Goal: Information Seeking & Learning: Find specific page/section

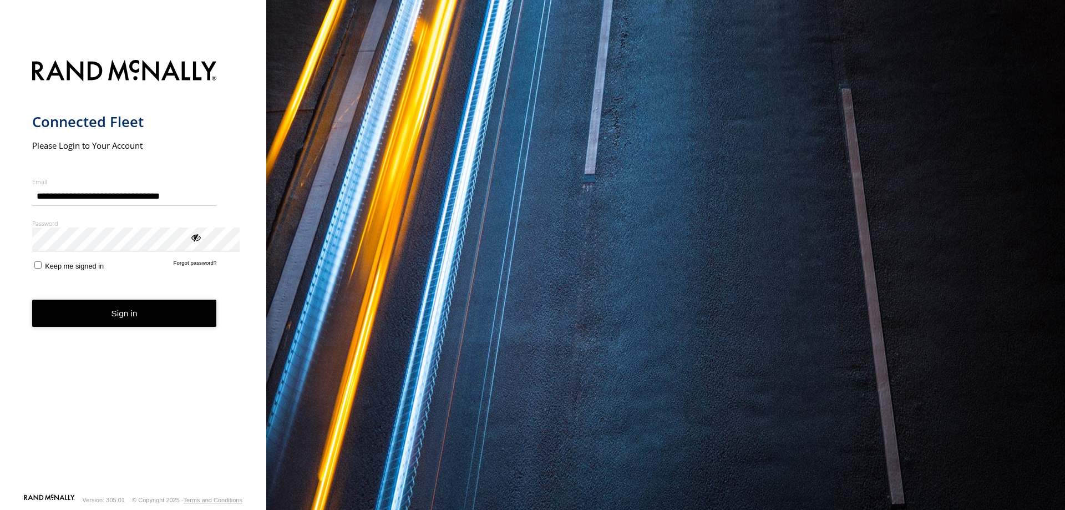
click at [151, 327] on button "Sign in" at bounding box center [124, 312] width 185 height 27
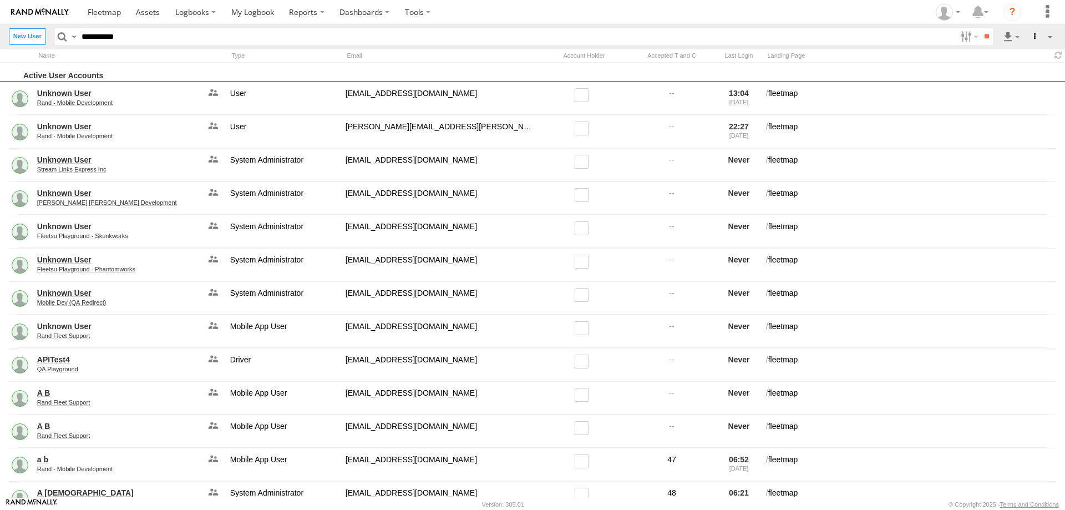
type input "**********"
click at [980, 28] on input "**" at bounding box center [986, 36] width 13 height 16
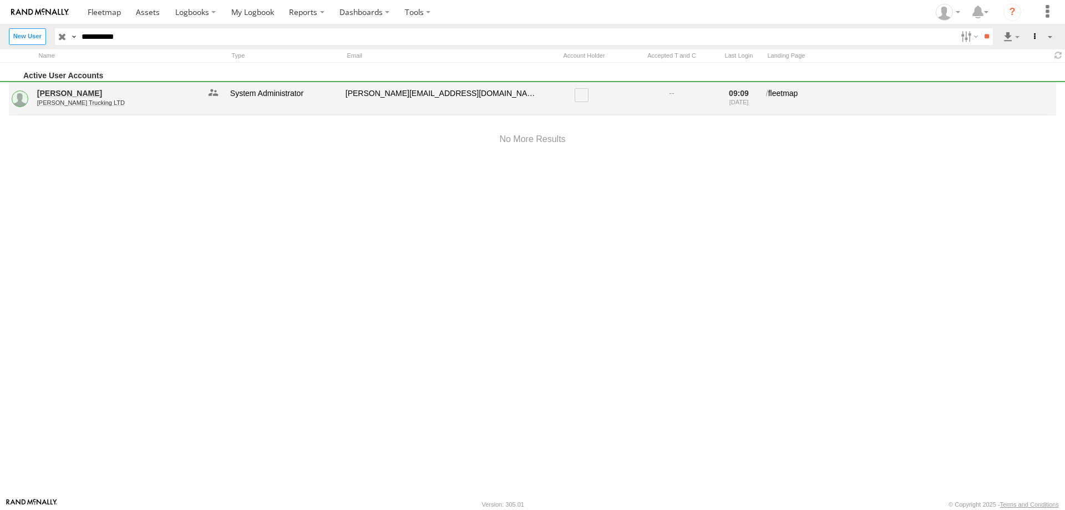
click at [68, 106] on link "[PERSON_NAME] Trucking LTD" at bounding box center [118, 102] width 163 height 7
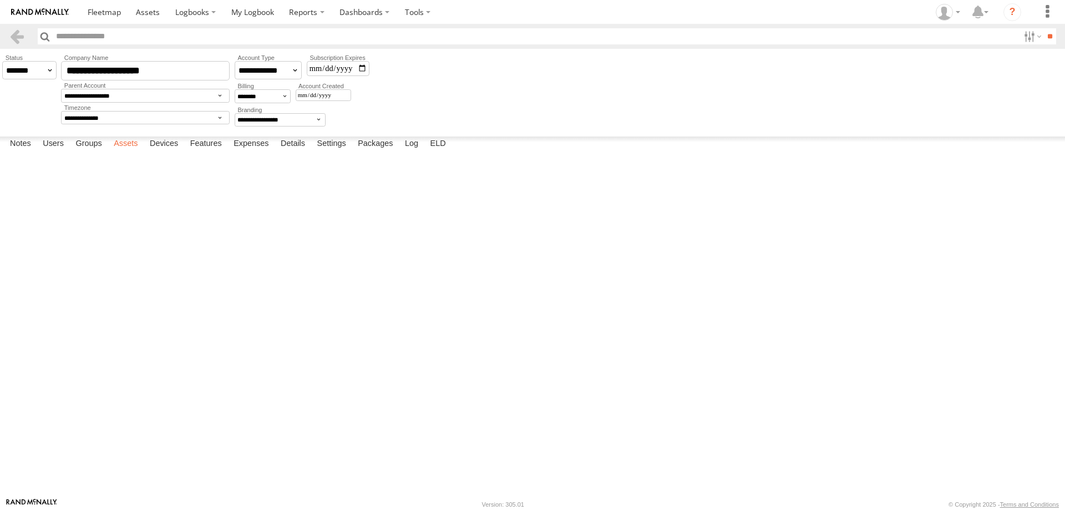
click at [143, 152] on label "Assets" at bounding box center [125, 144] width 35 height 16
click at [0, 0] on link "232" at bounding box center [0, 0] width 0 height 0
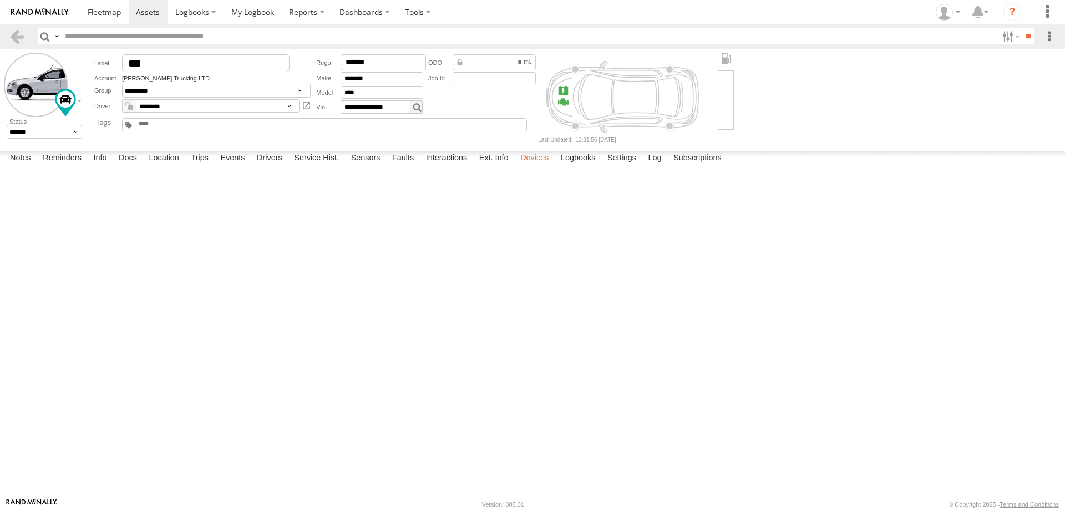
click at [554, 166] on label "Devices" at bounding box center [534, 159] width 39 height 16
click at [248, 166] on label "Events" at bounding box center [232, 159] width 35 height 16
click at [419, 166] on label "Faults" at bounding box center [402, 159] width 33 height 16
click at [386, 166] on label "Sensors" at bounding box center [365, 159] width 40 height 16
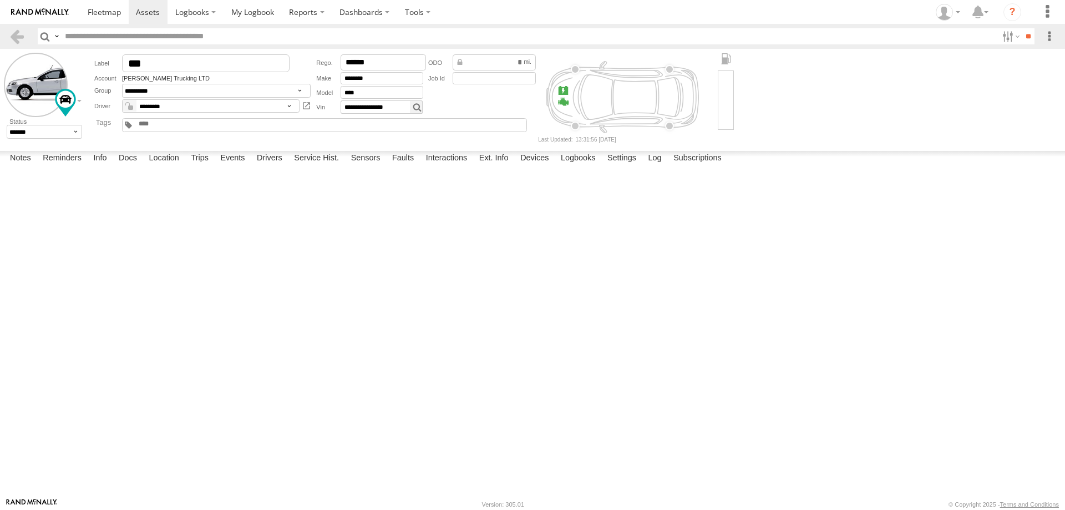
click at [0, 0] on span at bounding box center [0, 0] width 0 height 0
click at [288, 166] on label "Drivers" at bounding box center [269, 159] width 37 height 16
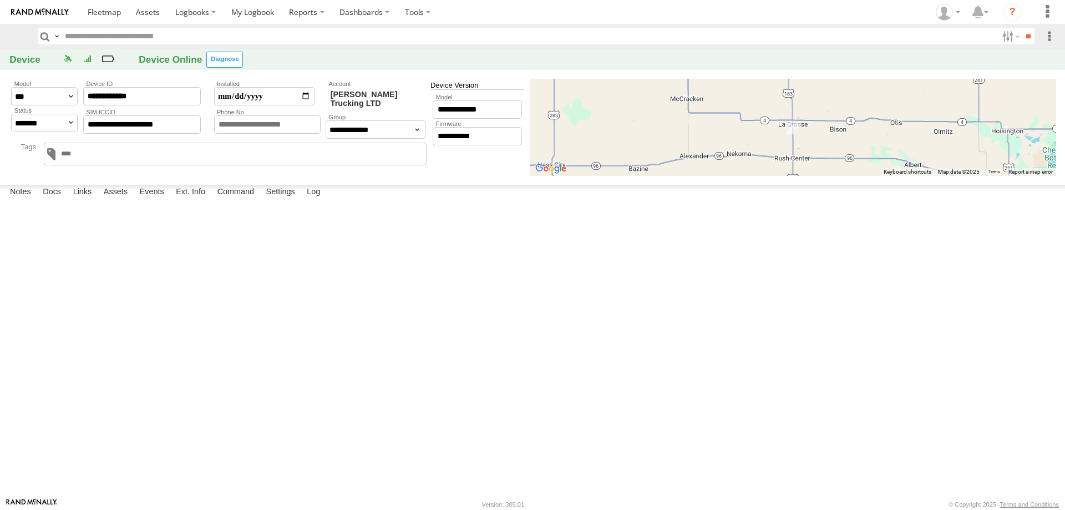
click at [0, 0] on input "text" at bounding box center [0, 0] width 0 height 0
click at [211, 200] on label "Ext. Info" at bounding box center [190, 193] width 40 height 16
click at [170, 200] on label "Events" at bounding box center [151, 193] width 35 height 16
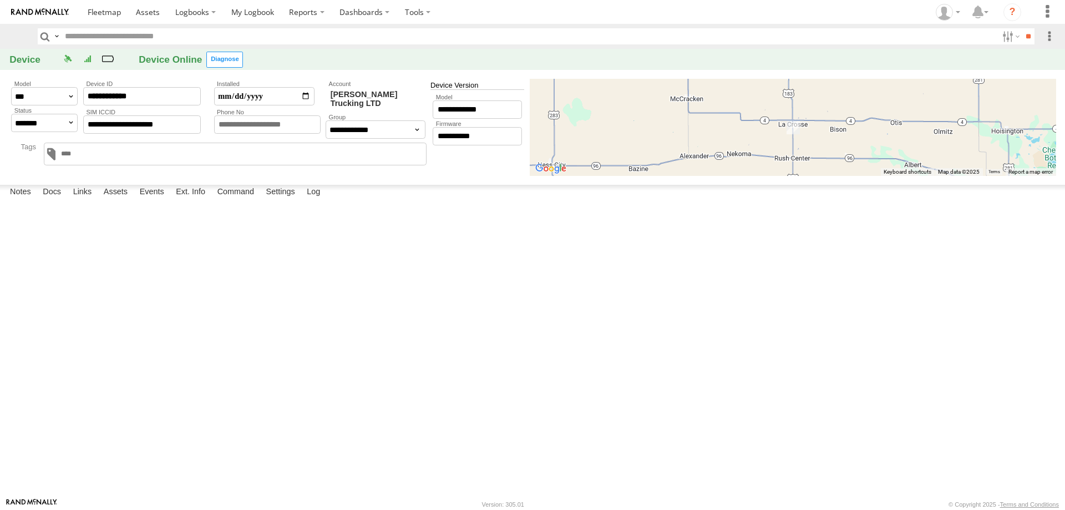
scroll to position [333, 0]
click at [133, 200] on label "Assets" at bounding box center [115, 193] width 35 height 16
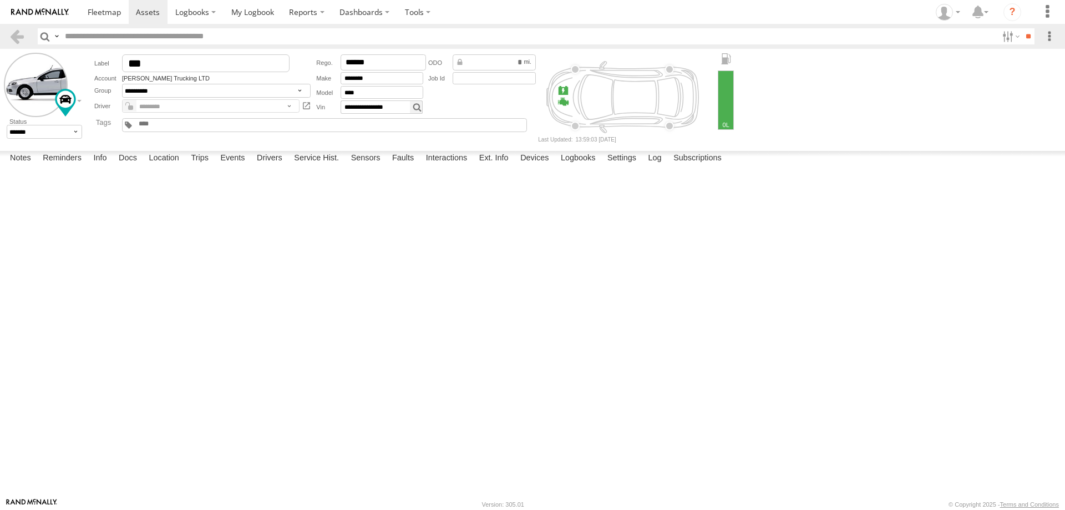
click at [0, 0] on link at bounding box center [0, 0] width 0 height 0
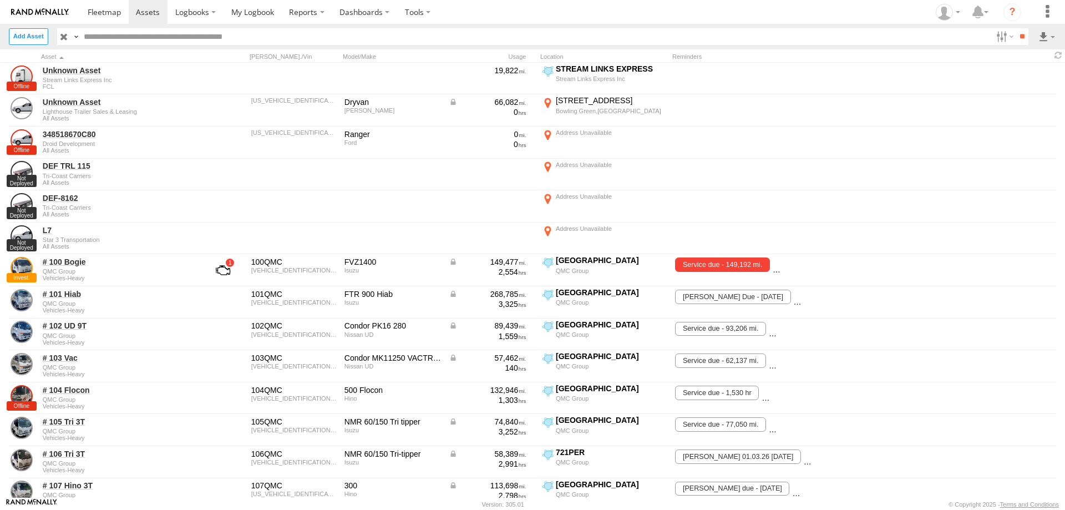
click at [120, 38] on input "text" at bounding box center [536, 36] width 912 height 16
type input "***"
click at [1015, 39] on input "**" at bounding box center [1021, 36] width 13 height 16
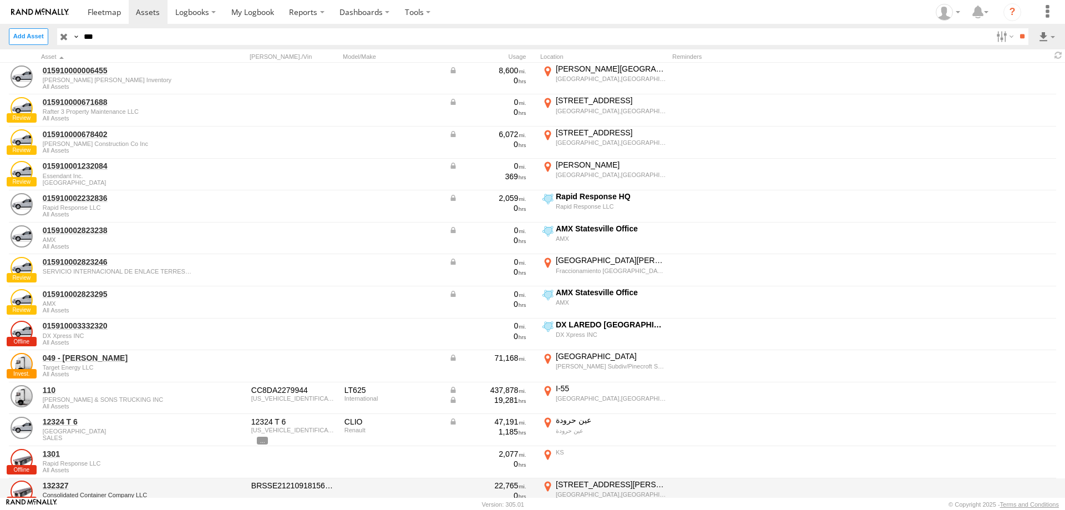
scroll to position [277, 0]
